Goal: Task Accomplishment & Management: Complete application form

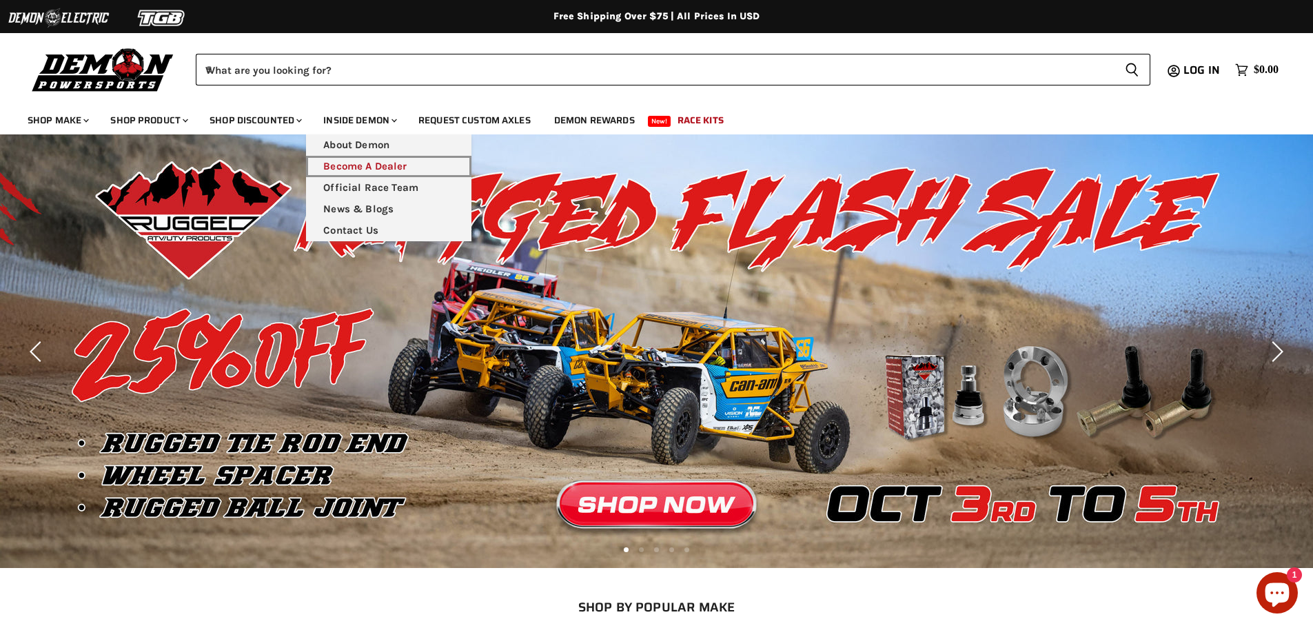
click at [362, 166] on link "Become A Dealer" at bounding box center [388, 166] width 165 height 21
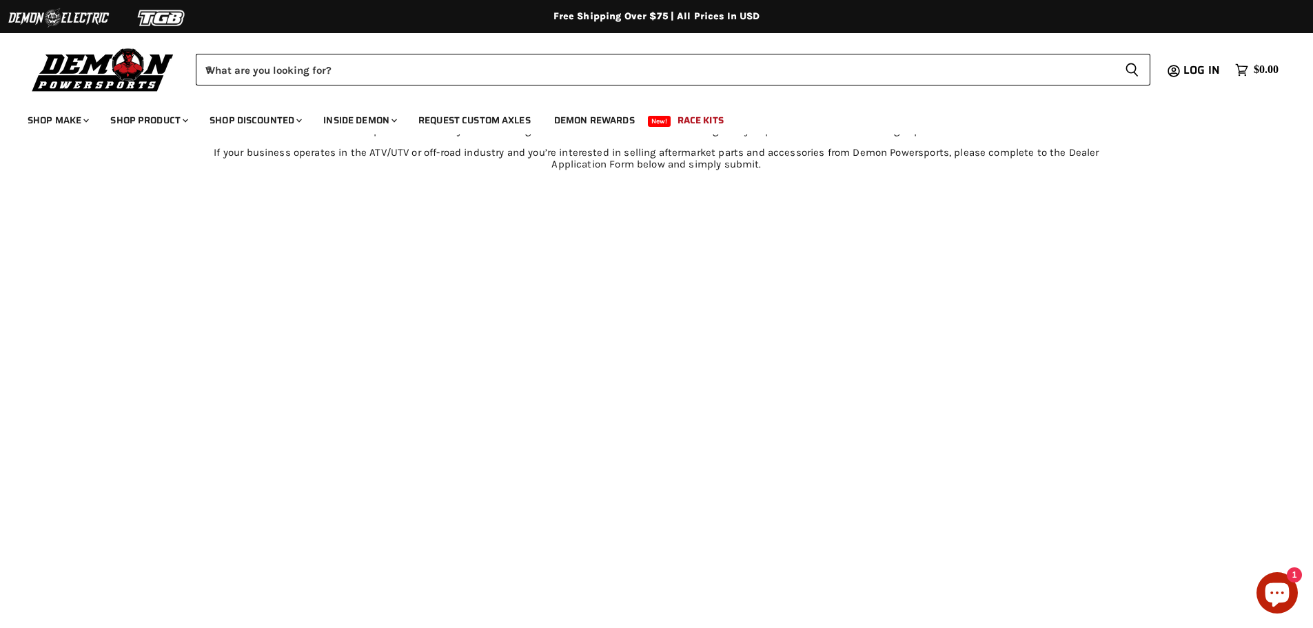
scroll to position [793, 0]
